Goal: Entertainment & Leisure: Consume media (video, audio)

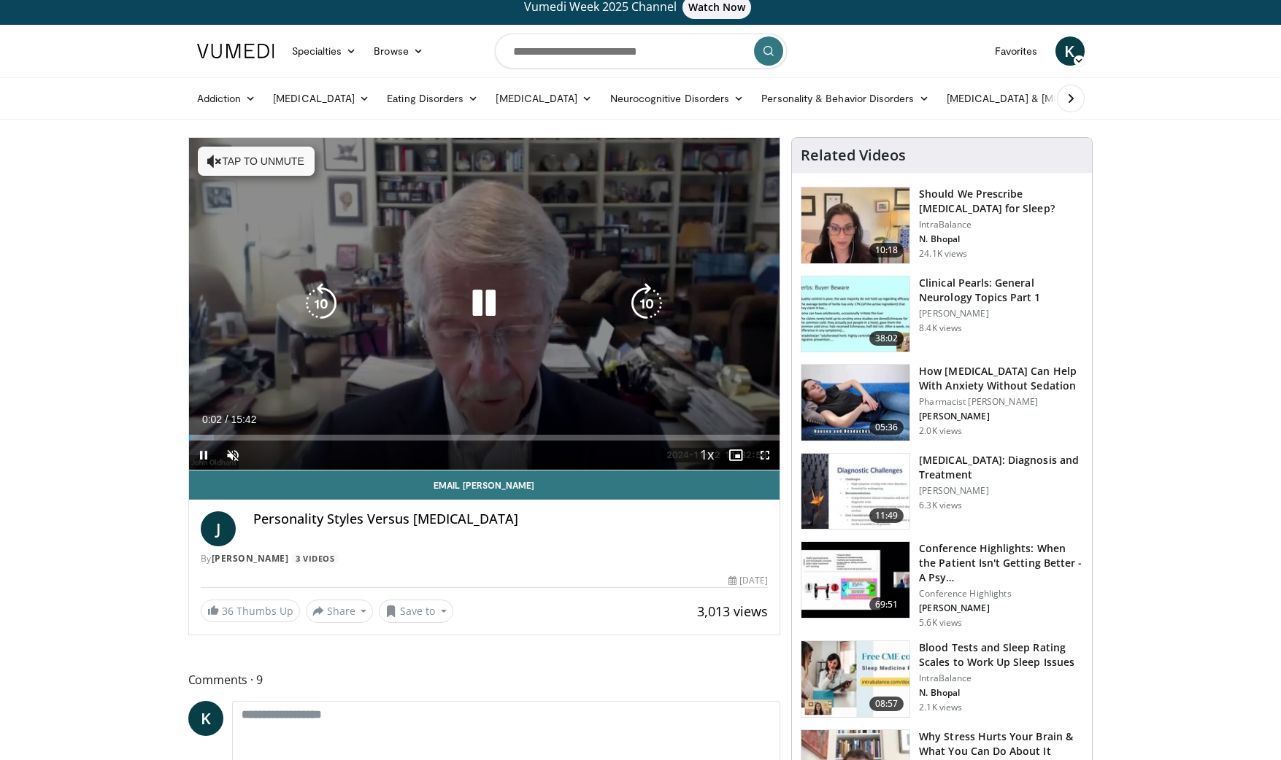
scroll to position [25, 0]
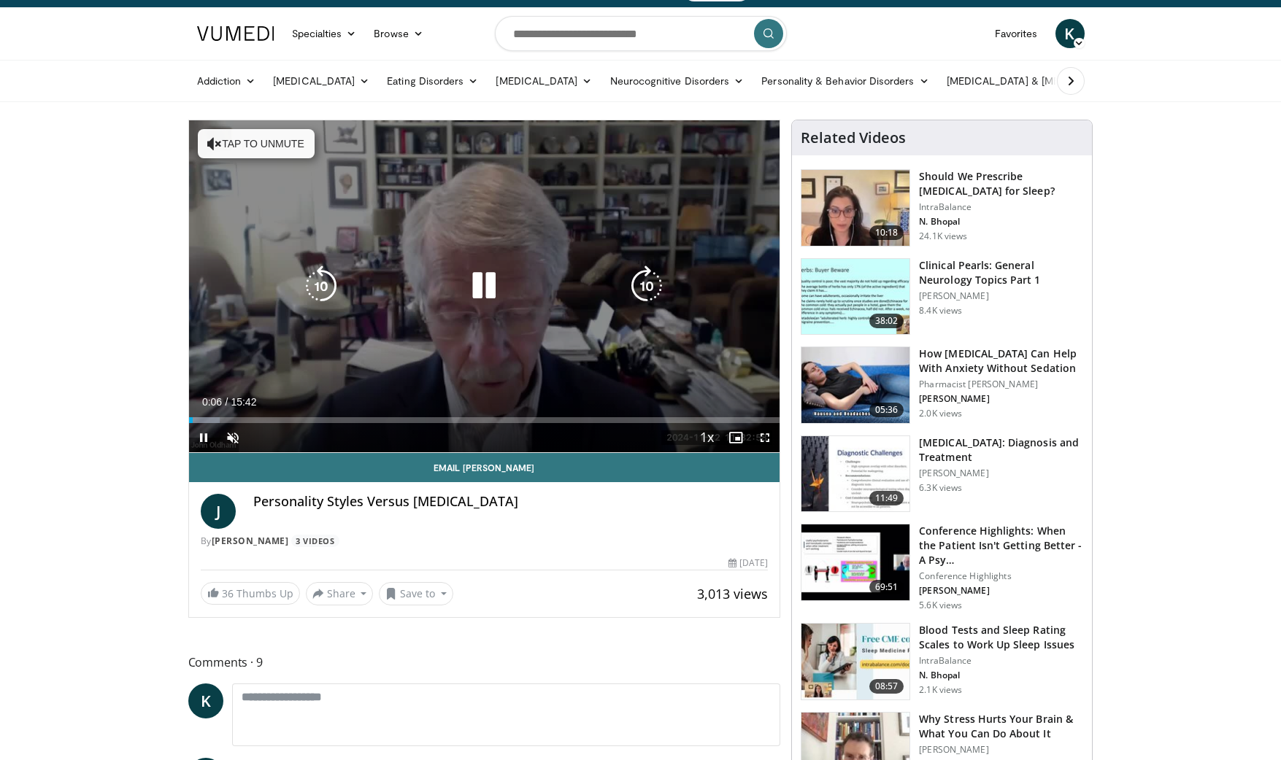
click at [211, 143] on icon "Video Player" at bounding box center [214, 143] width 15 height 15
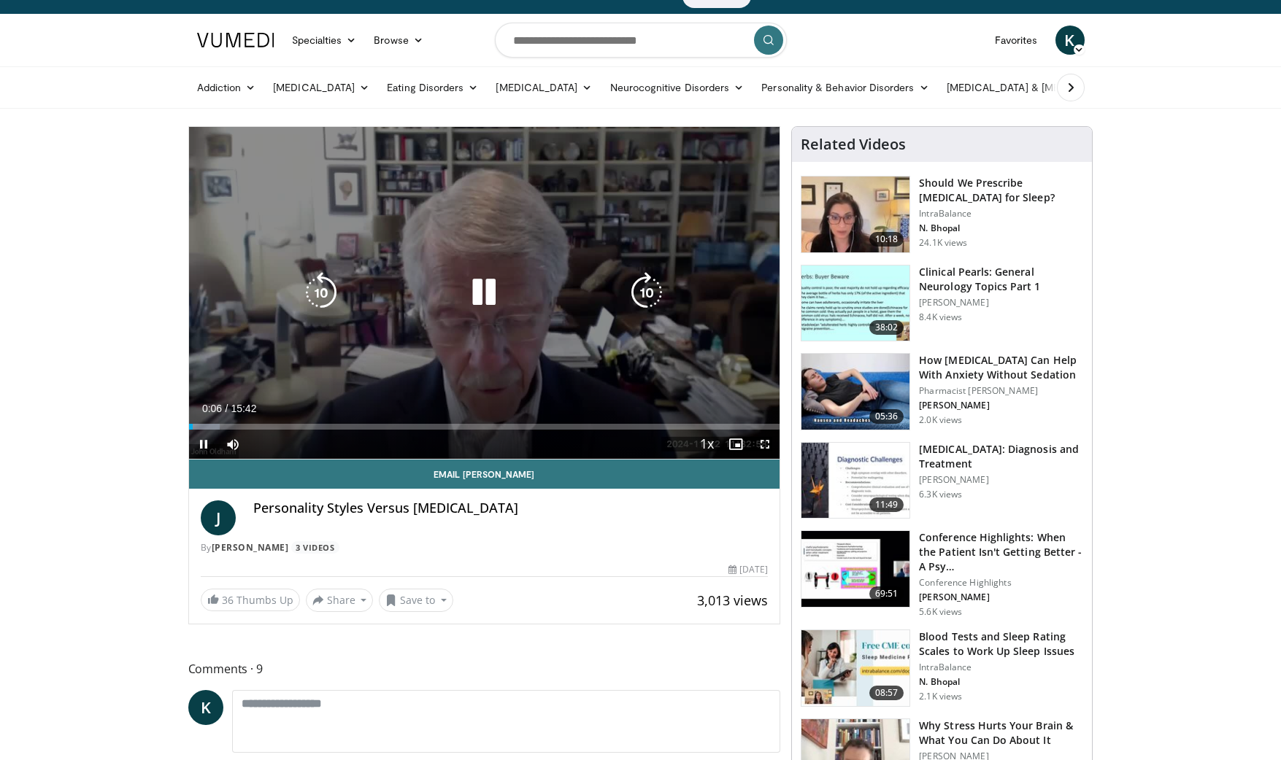
scroll to position [23, 0]
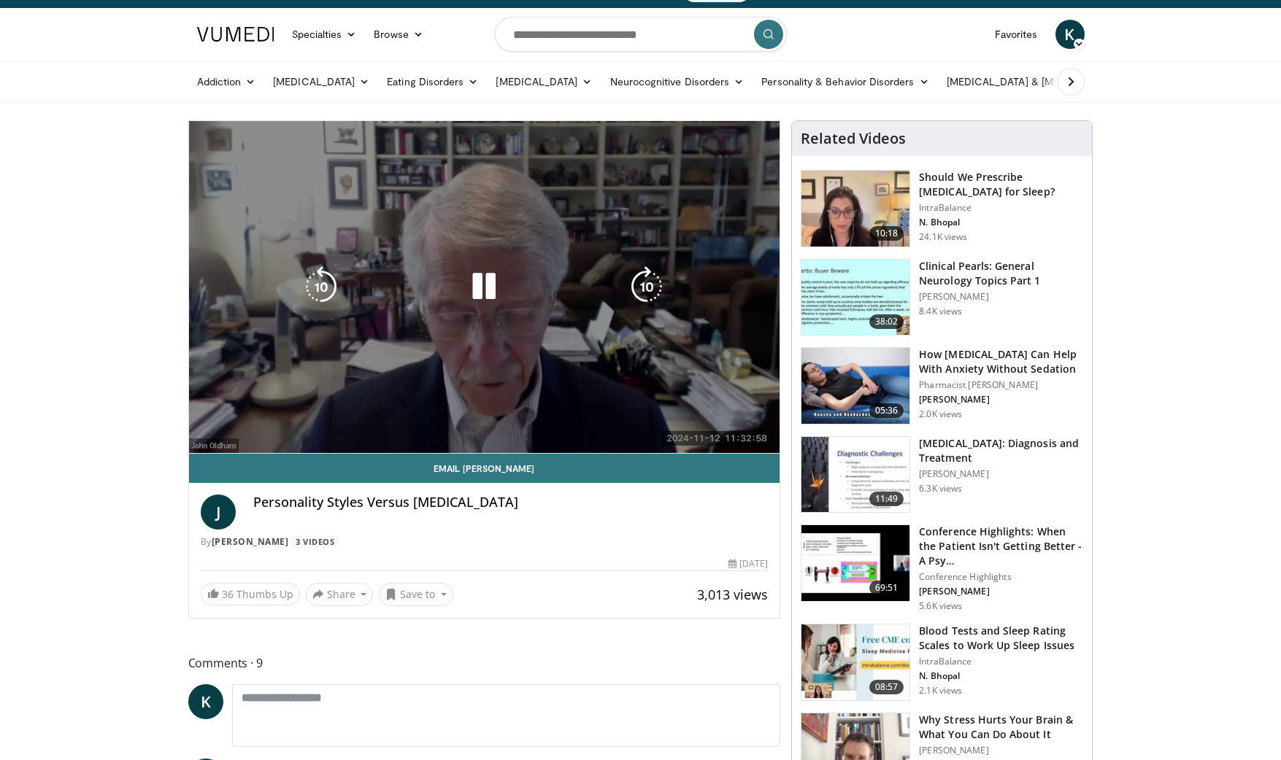
click at [247, 447] on div "100%" at bounding box center [247, 438] width 1 height 29
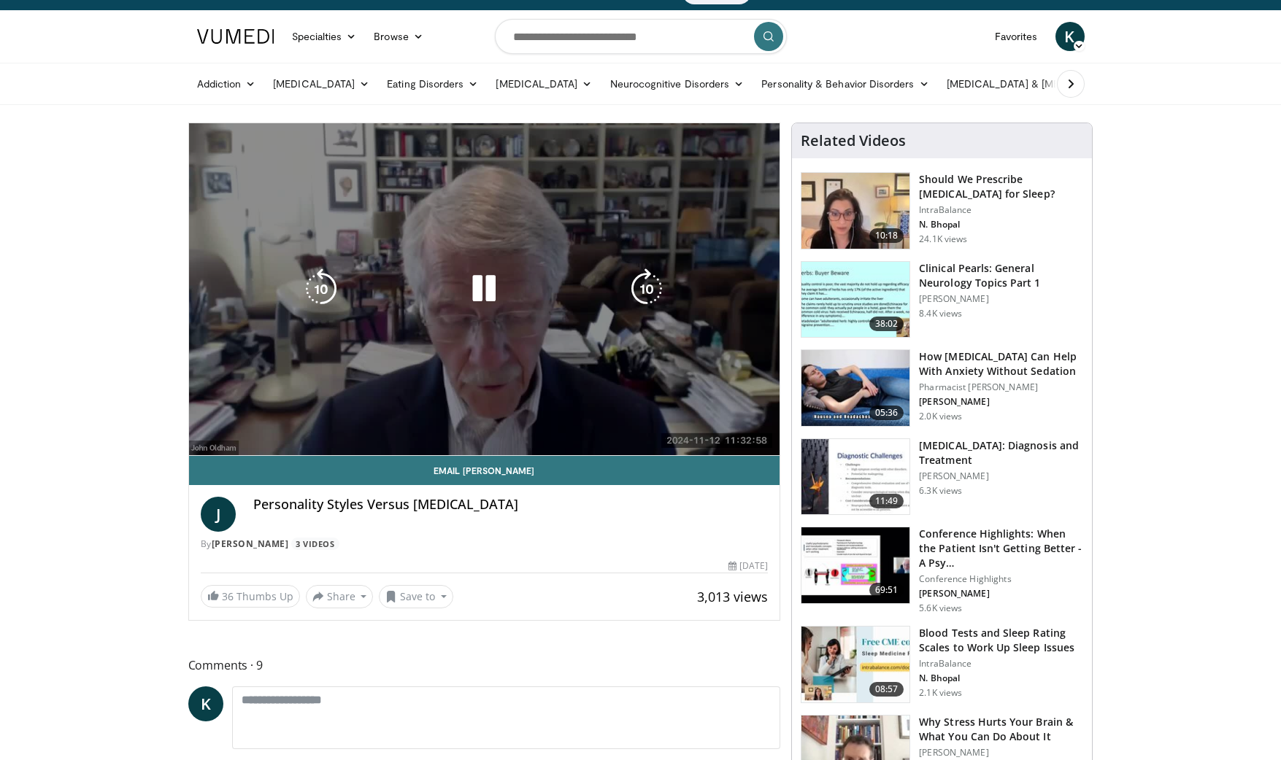
scroll to position [26, 0]
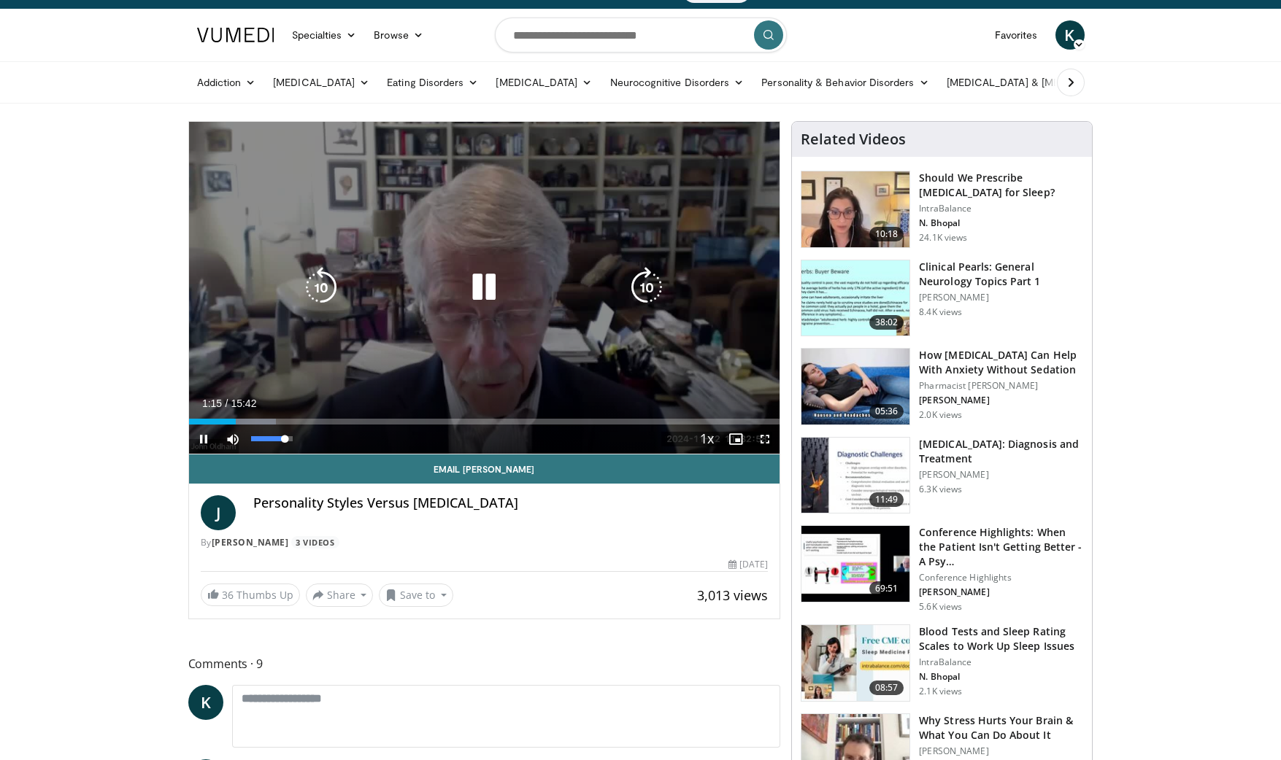
click at [284, 436] on video-js "**********" at bounding box center [484, 288] width 591 height 333
